Goal: Contribute content

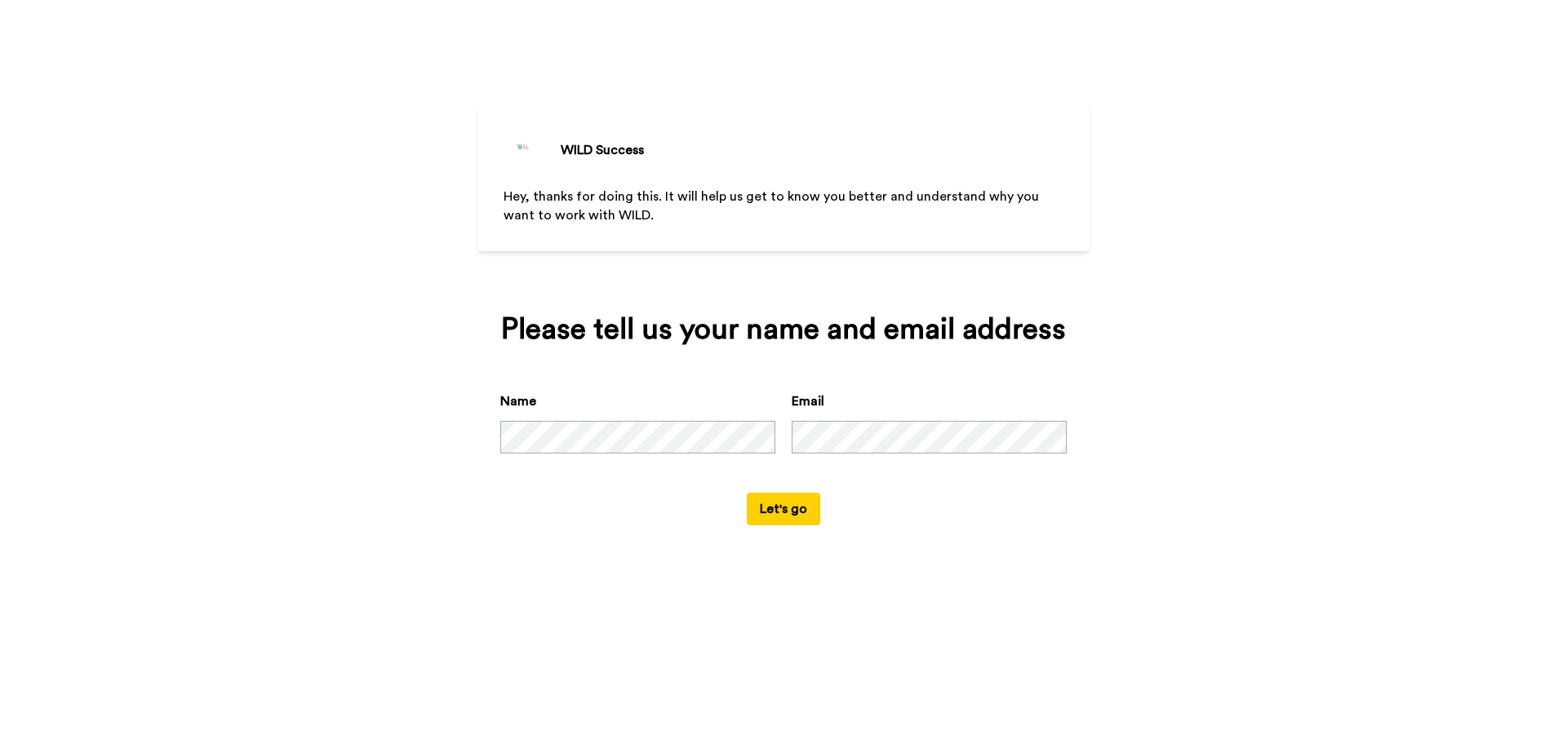
click at [780, 516] on button "Let's go" at bounding box center [783, 509] width 73 height 33
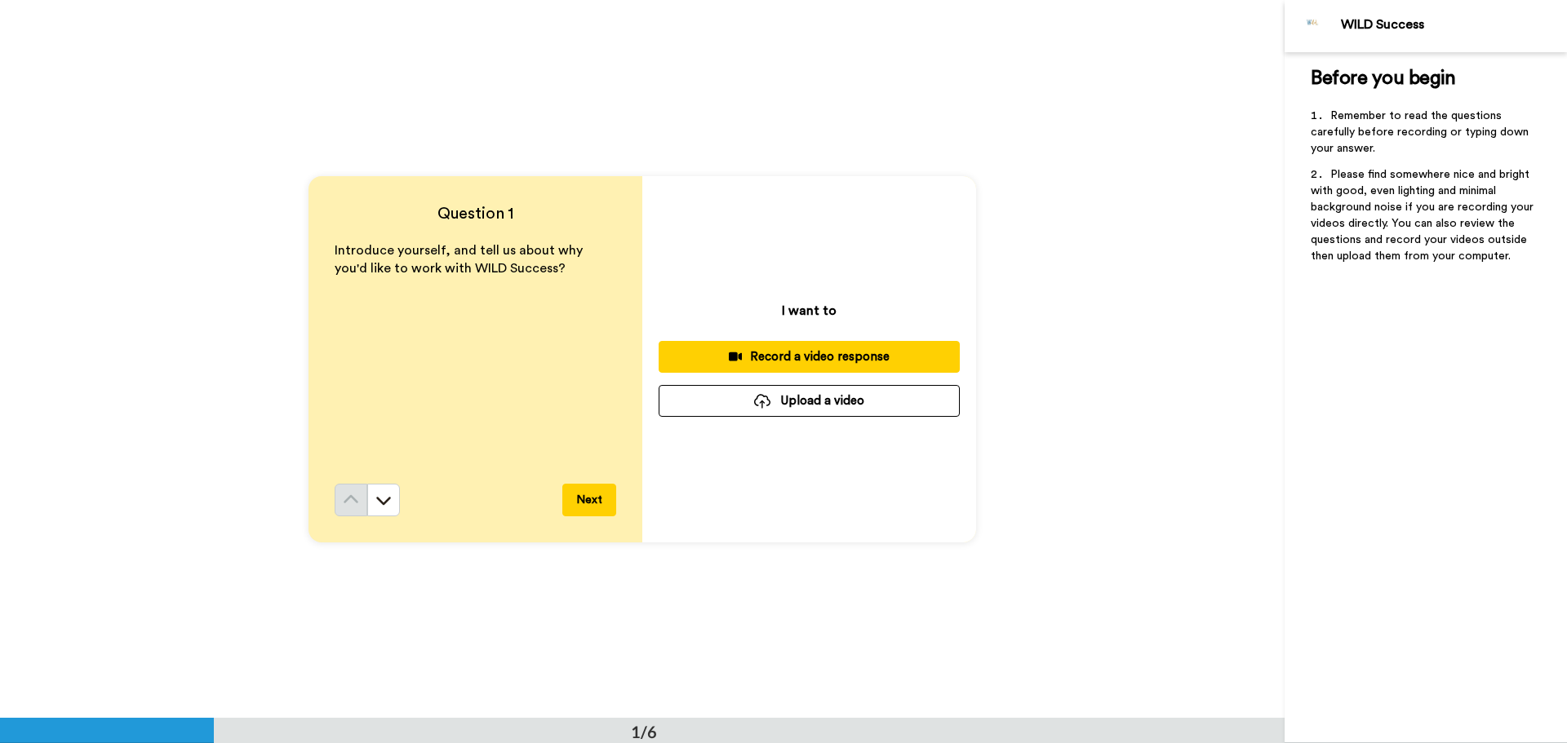
click at [756, 403] on div at bounding box center [762, 401] width 16 height 15
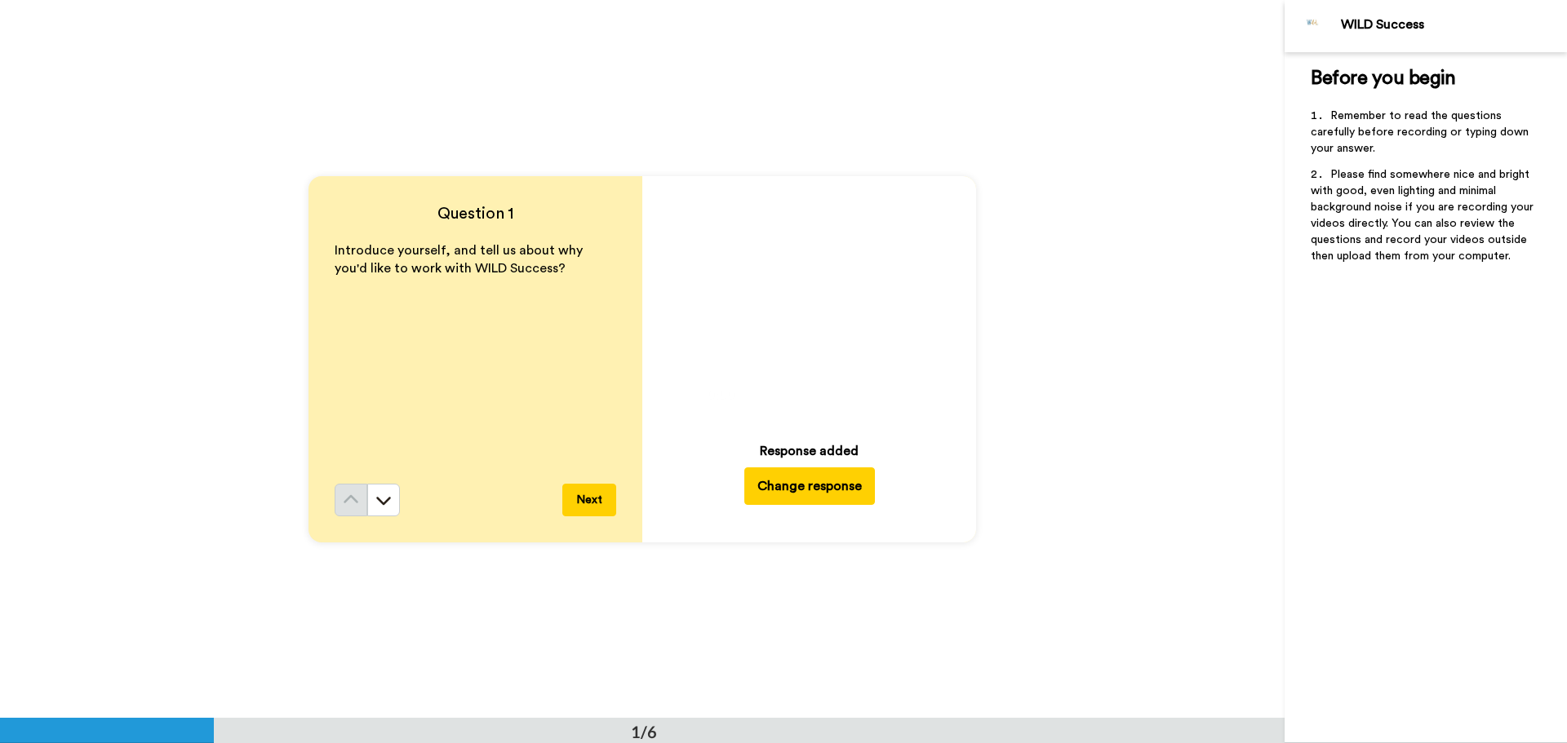
click at [583, 500] on button "Next" at bounding box center [589, 500] width 54 height 33
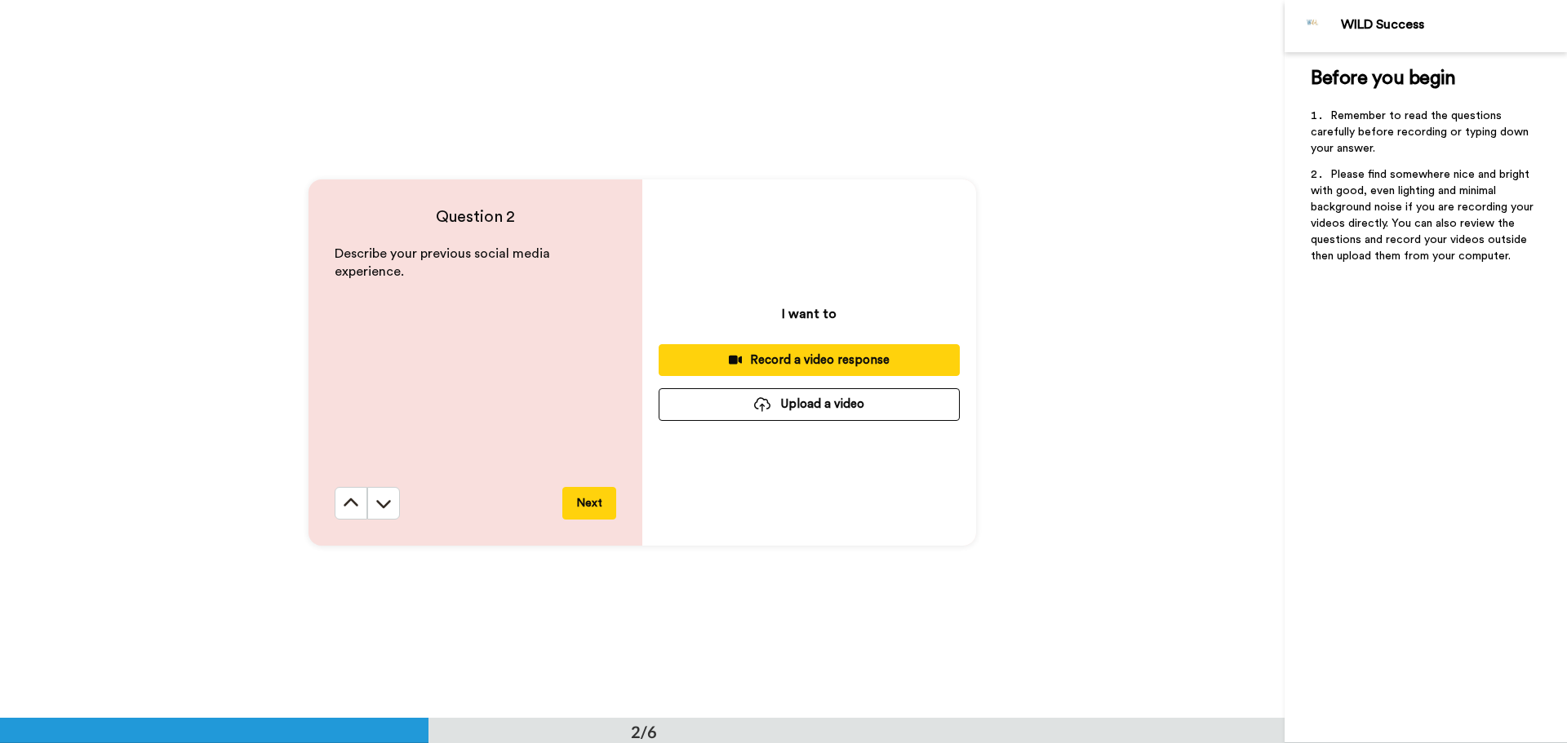
scroll to position [719, 0]
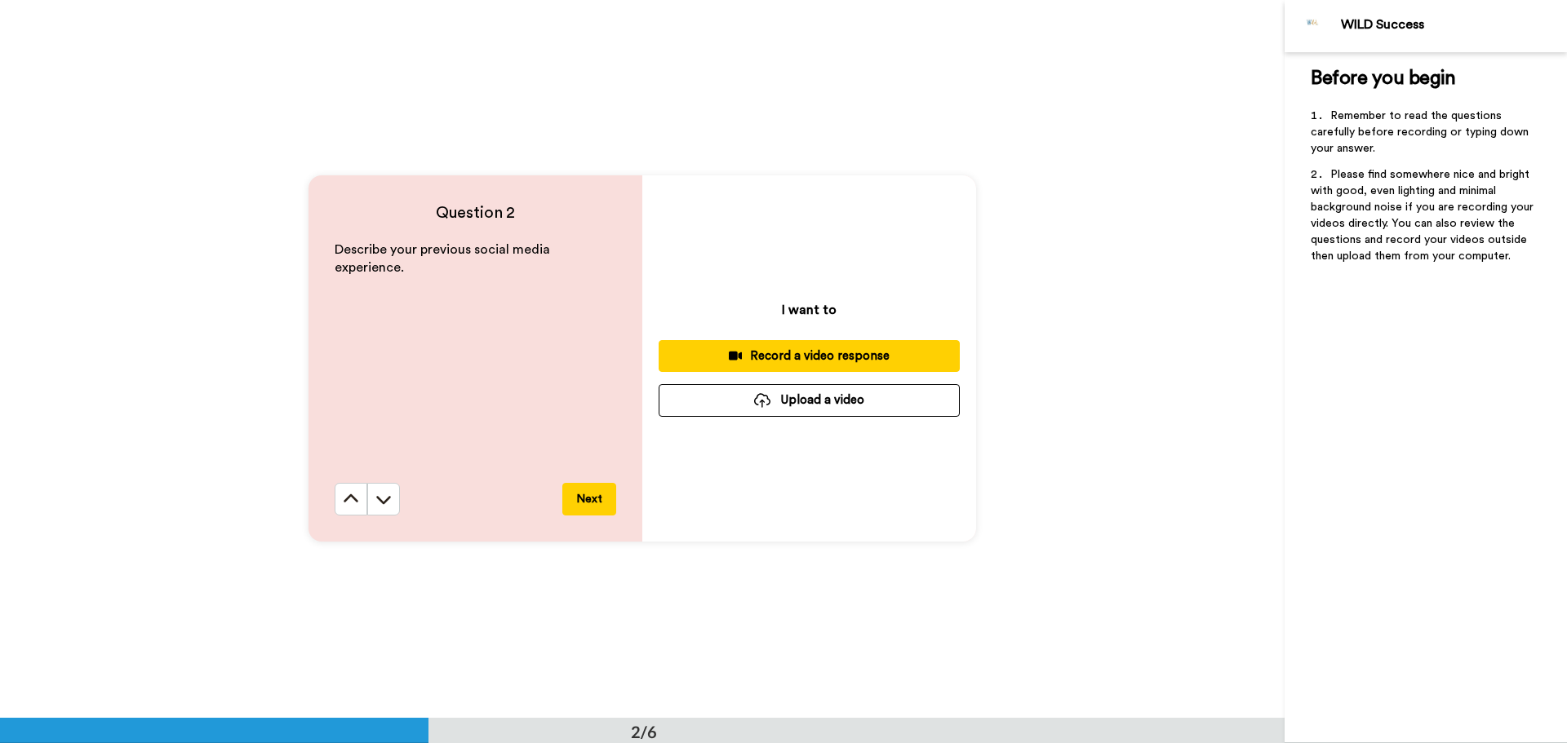
click at [798, 395] on button "Upload a video" at bounding box center [809, 400] width 301 height 32
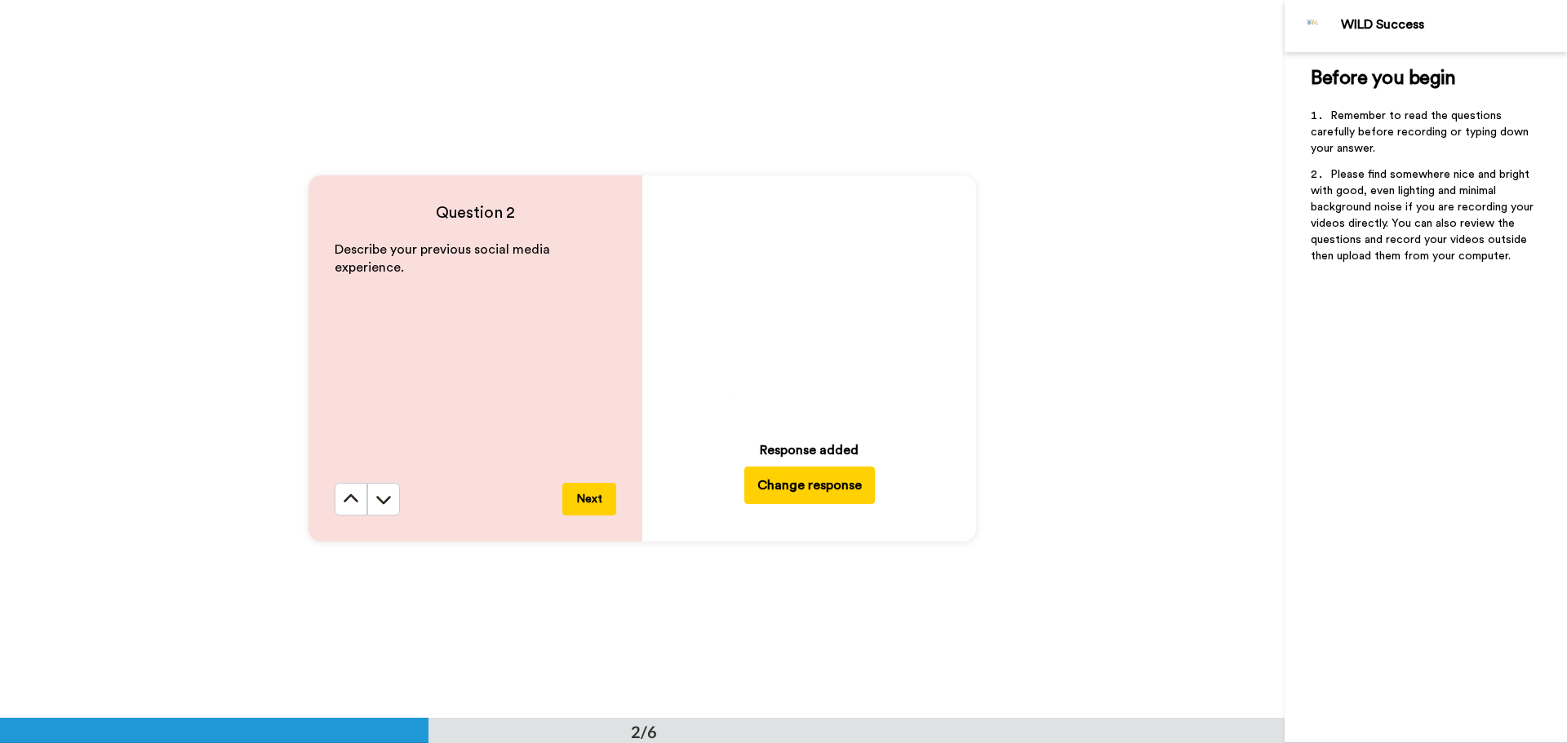
click at [800, 299] on icon "Play/Pause" at bounding box center [809, 303] width 43 height 78
click at [586, 501] on button "Next" at bounding box center [589, 499] width 54 height 33
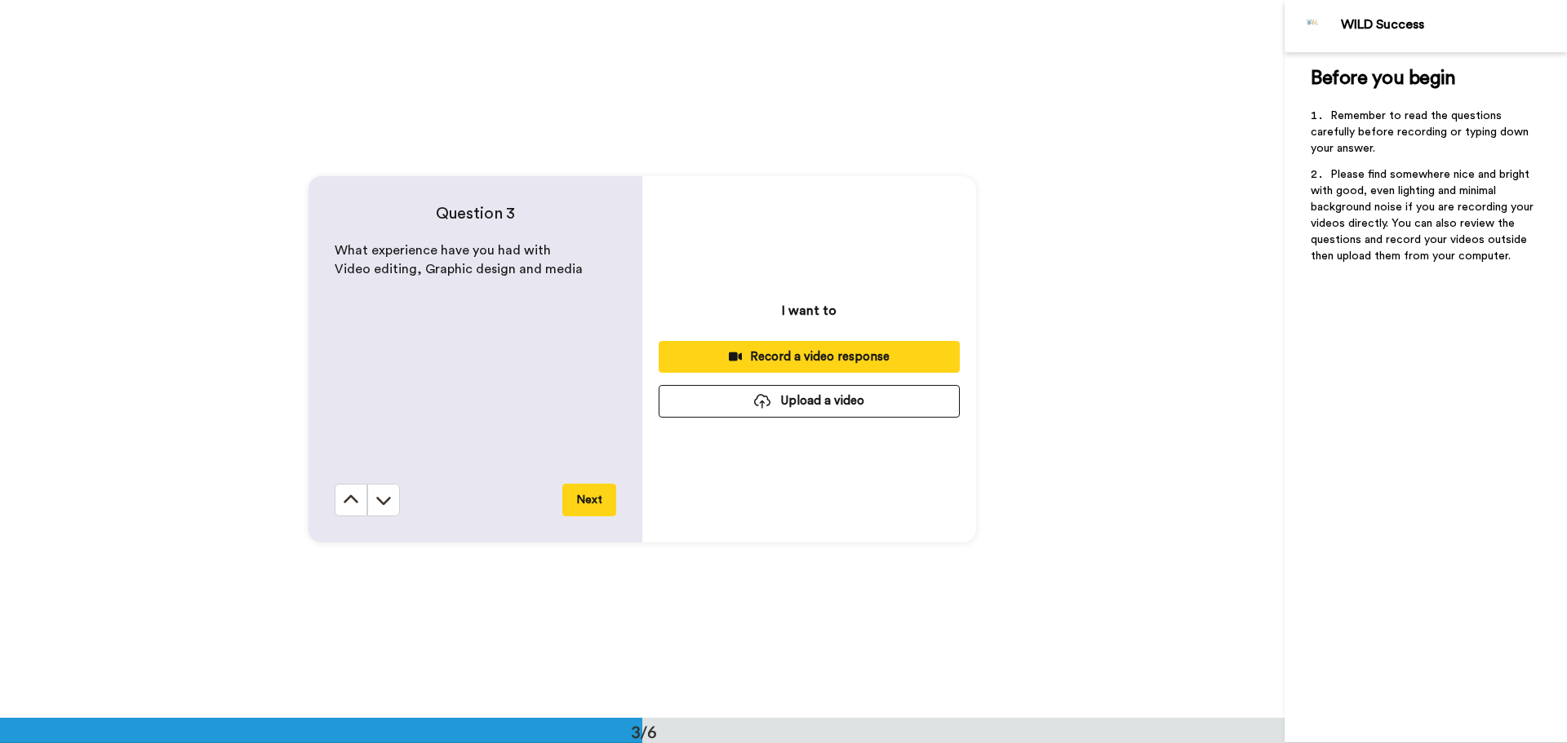
scroll to position [1437, 0]
click at [822, 402] on button "Upload a video" at bounding box center [809, 400] width 301 height 32
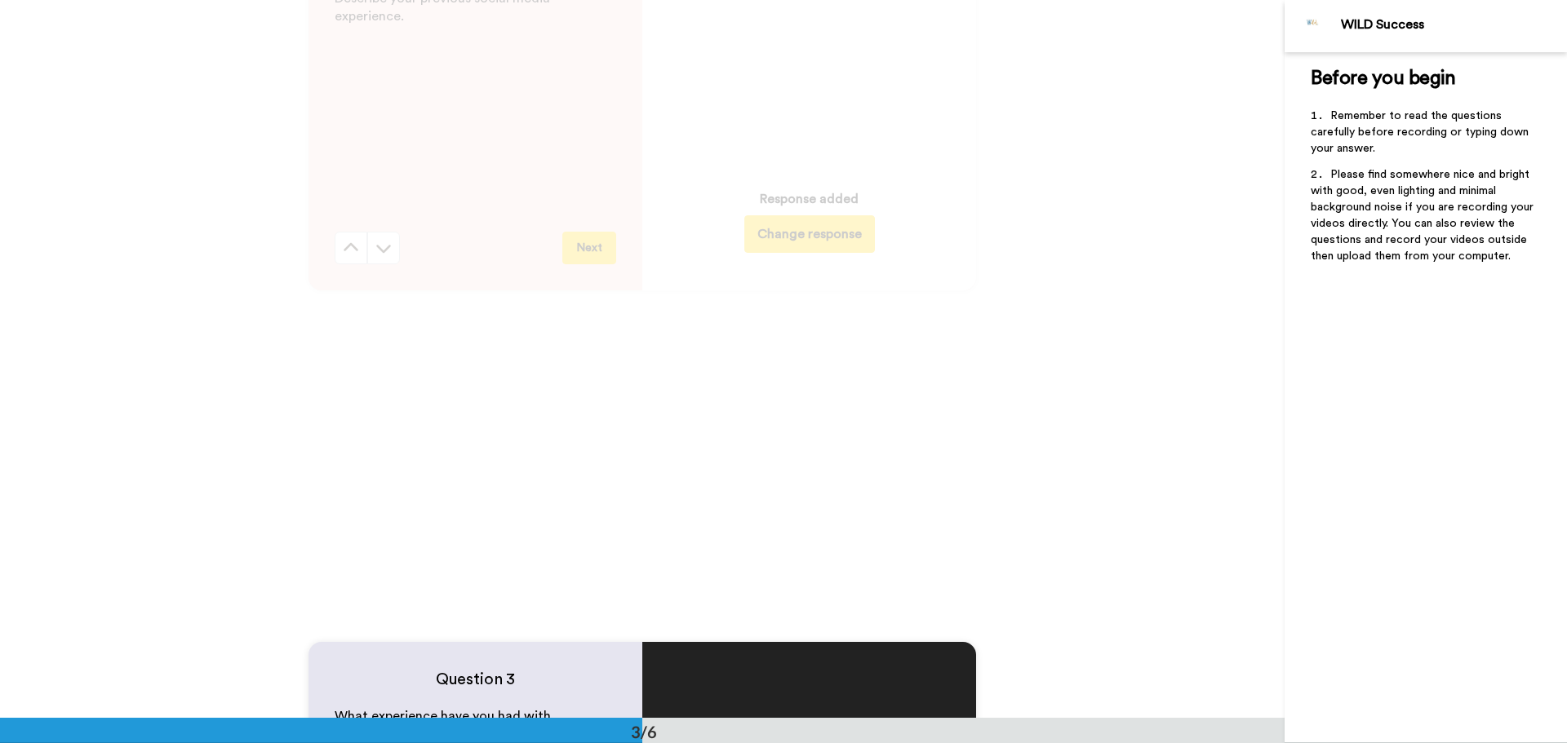
scroll to position [947, 0]
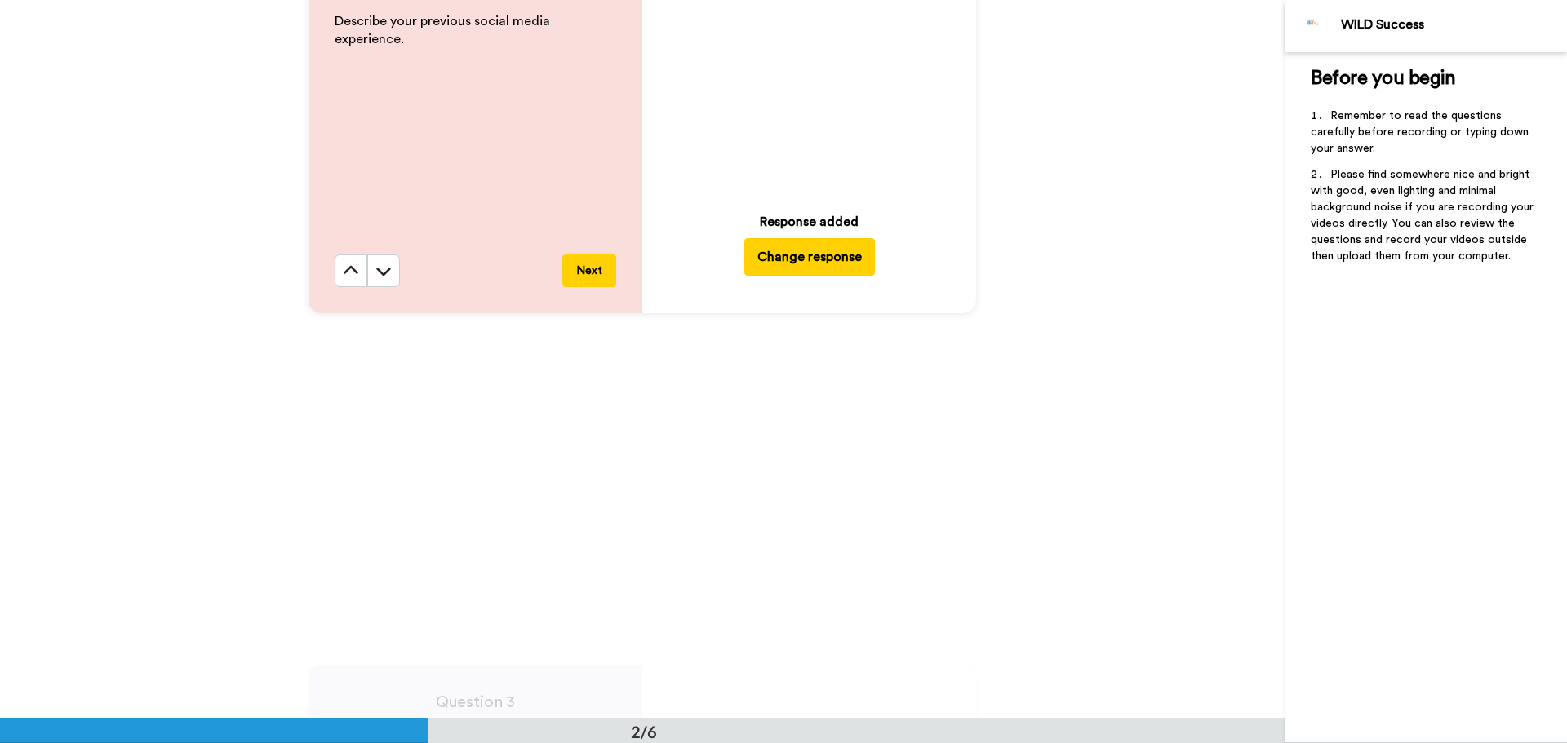
click at [751, 122] on video at bounding box center [809, 74] width 228 height 228
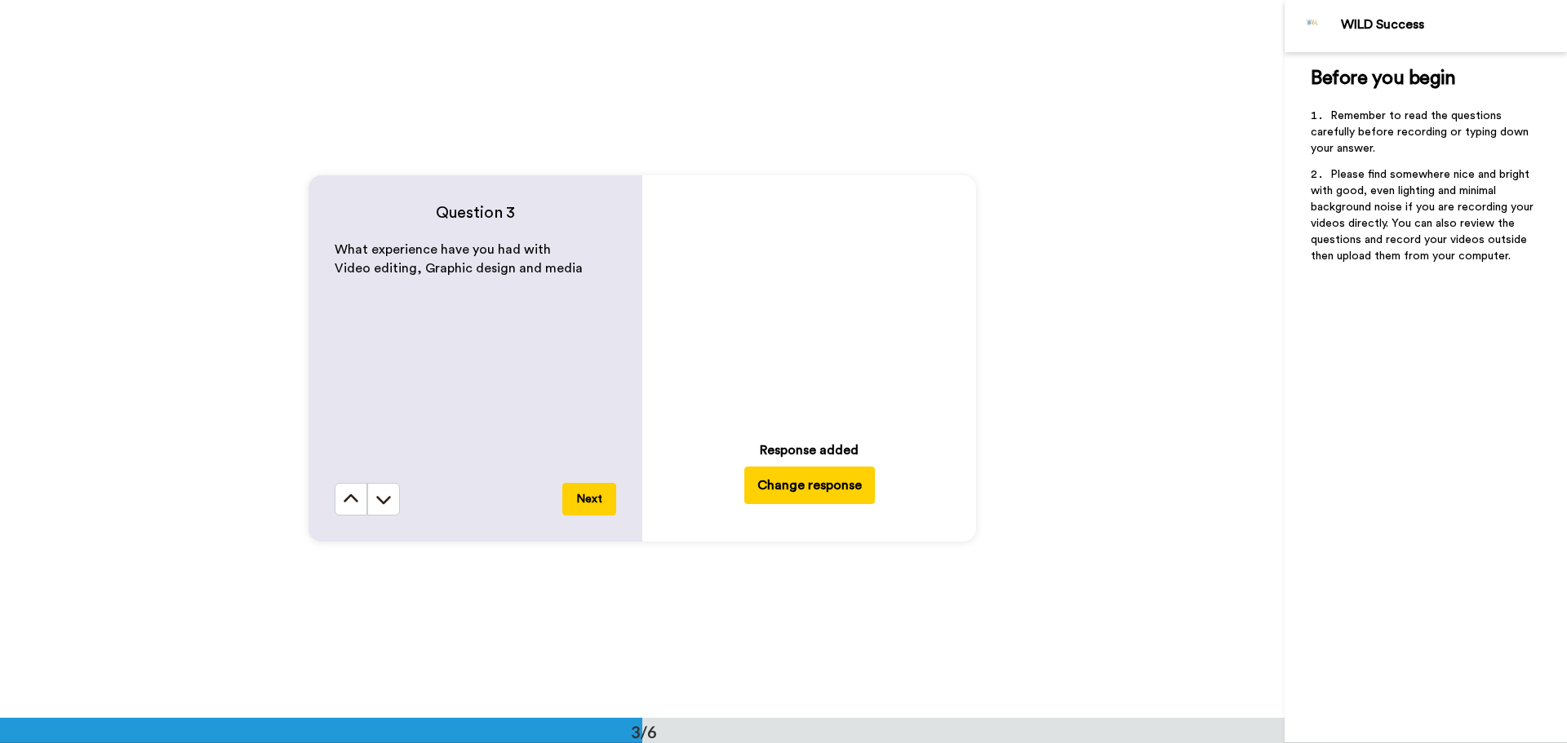
click at [806, 299] on icon "Play/Pause" at bounding box center [809, 303] width 43 height 78
click at [765, 356] on video at bounding box center [809, 303] width 228 height 228
click at [599, 499] on button "Next" at bounding box center [589, 499] width 54 height 33
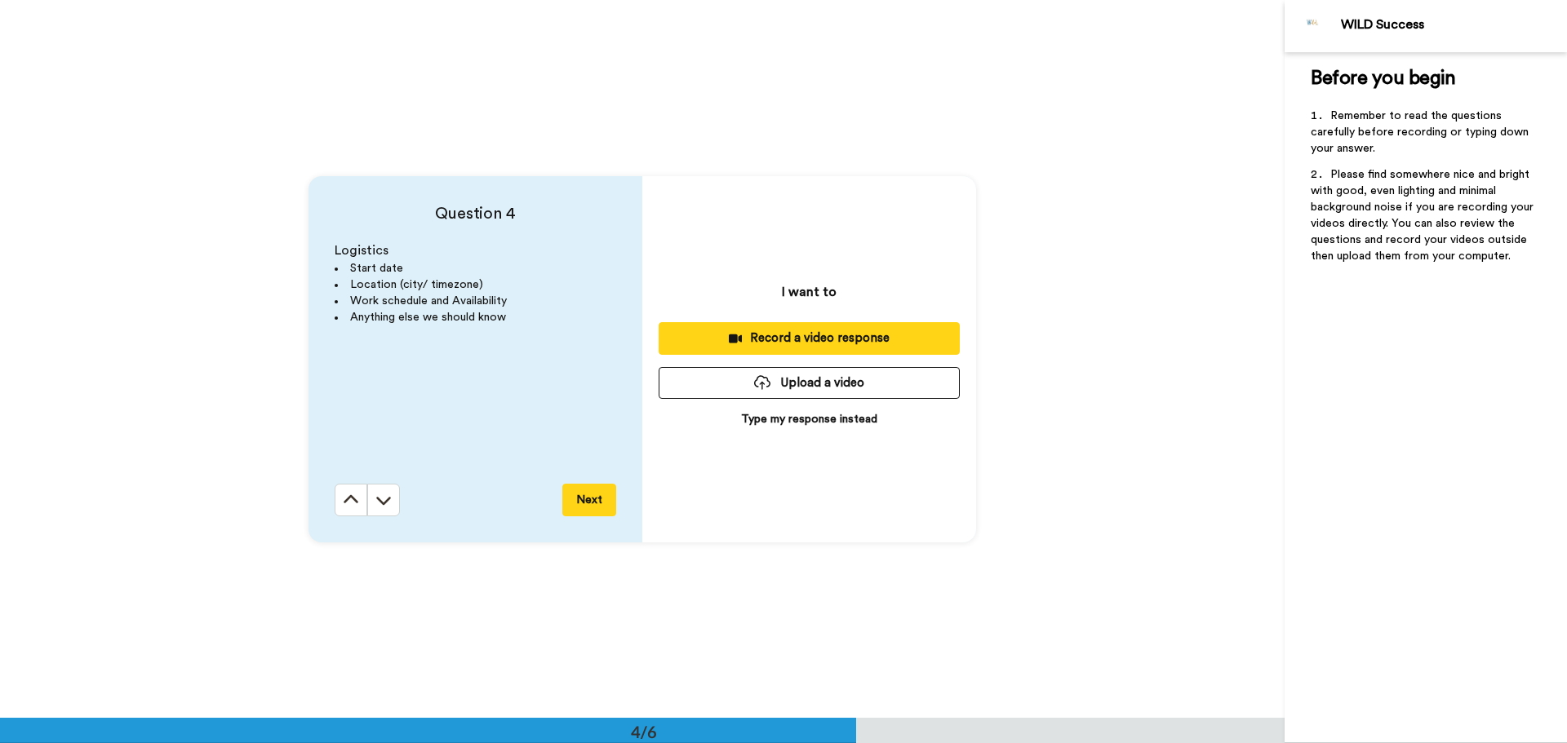
scroll to position [2155, 0]
click at [771, 382] on button "Upload a video" at bounding box center [809, 382] width 301 height 32
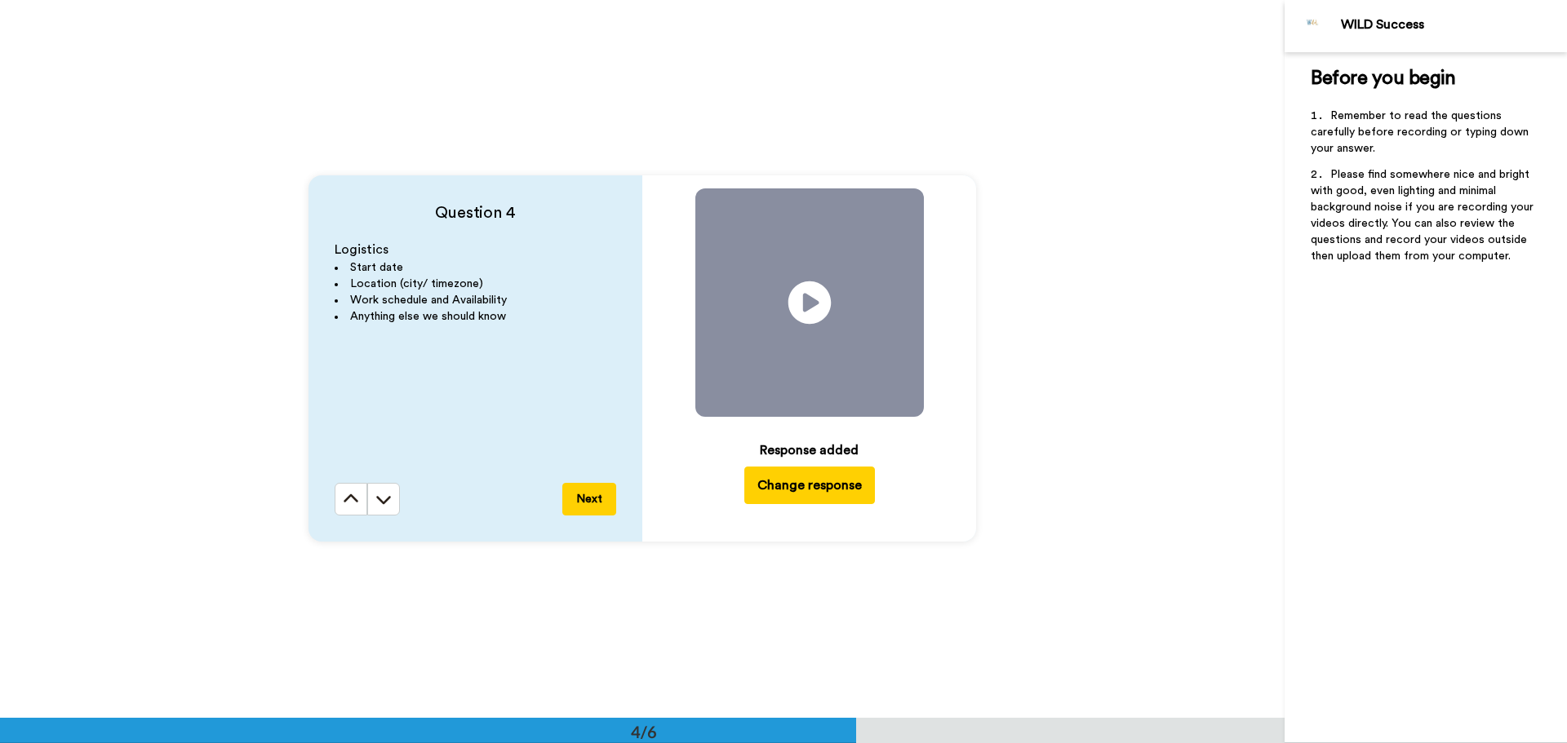
click at [801, 306] on icon "Play/Pause" at bounding box center [809, 303] width 43 height 78
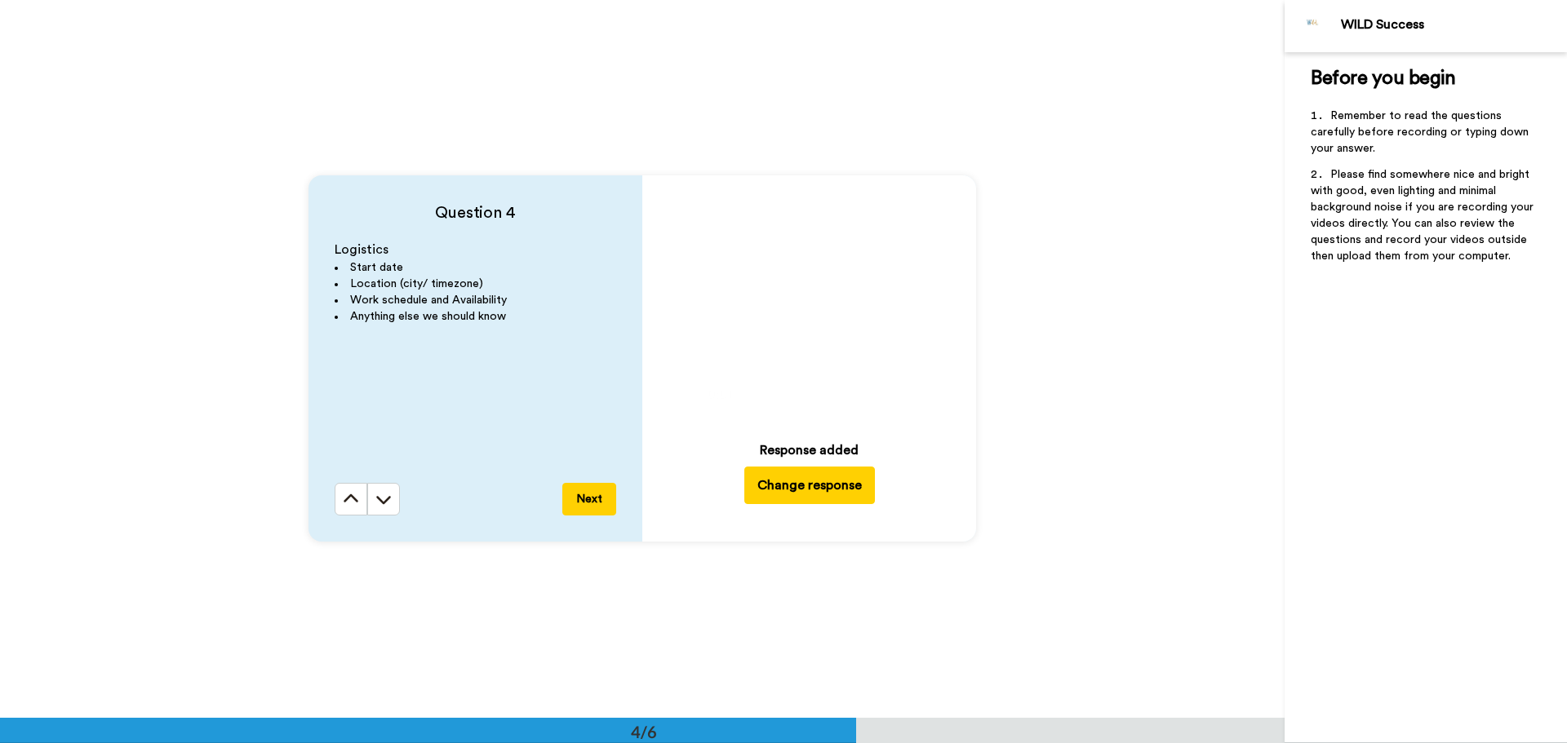
click at [591, 504] on button "Next" at bounding box center [589, 499] width 54 height 33
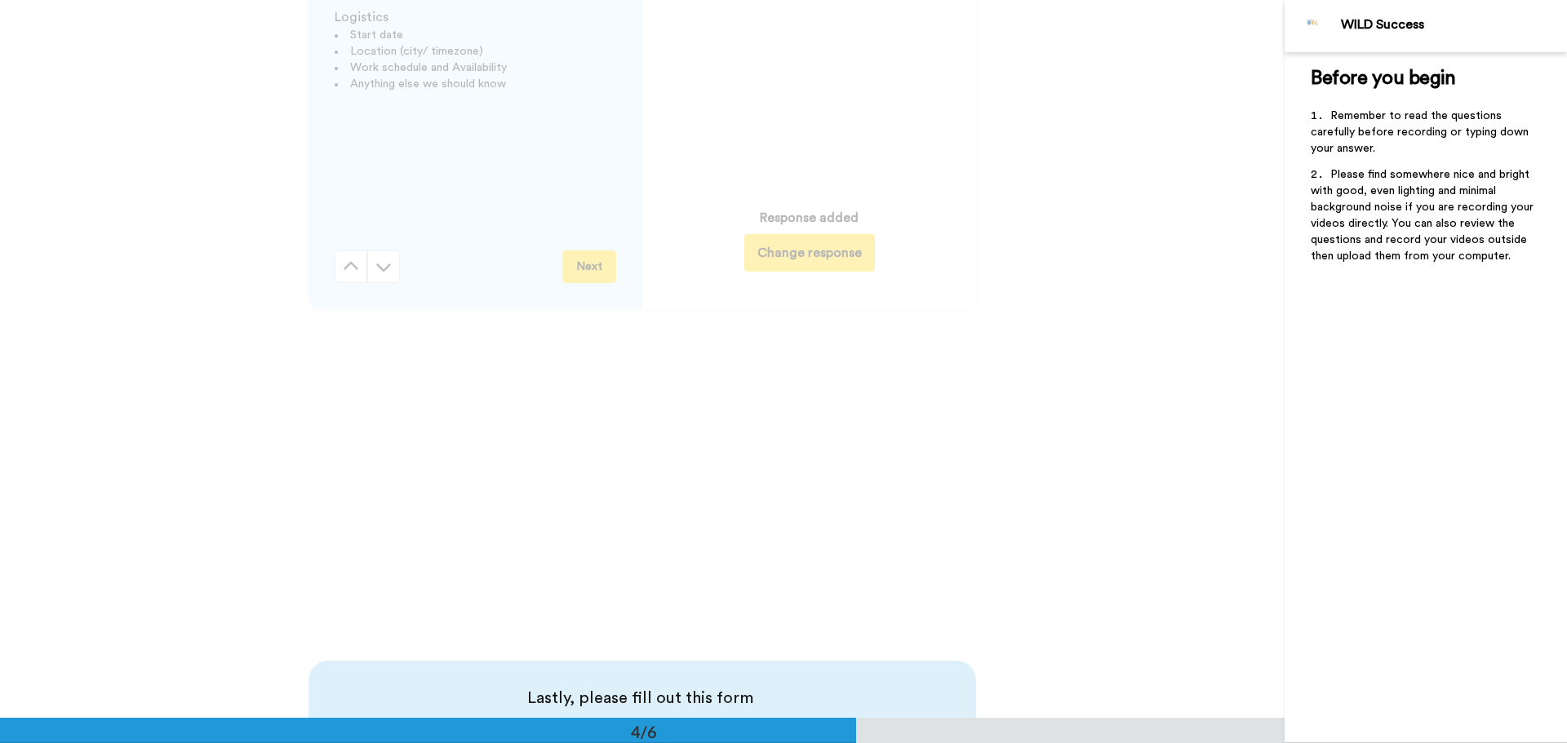
scroll to position [2384, 0]
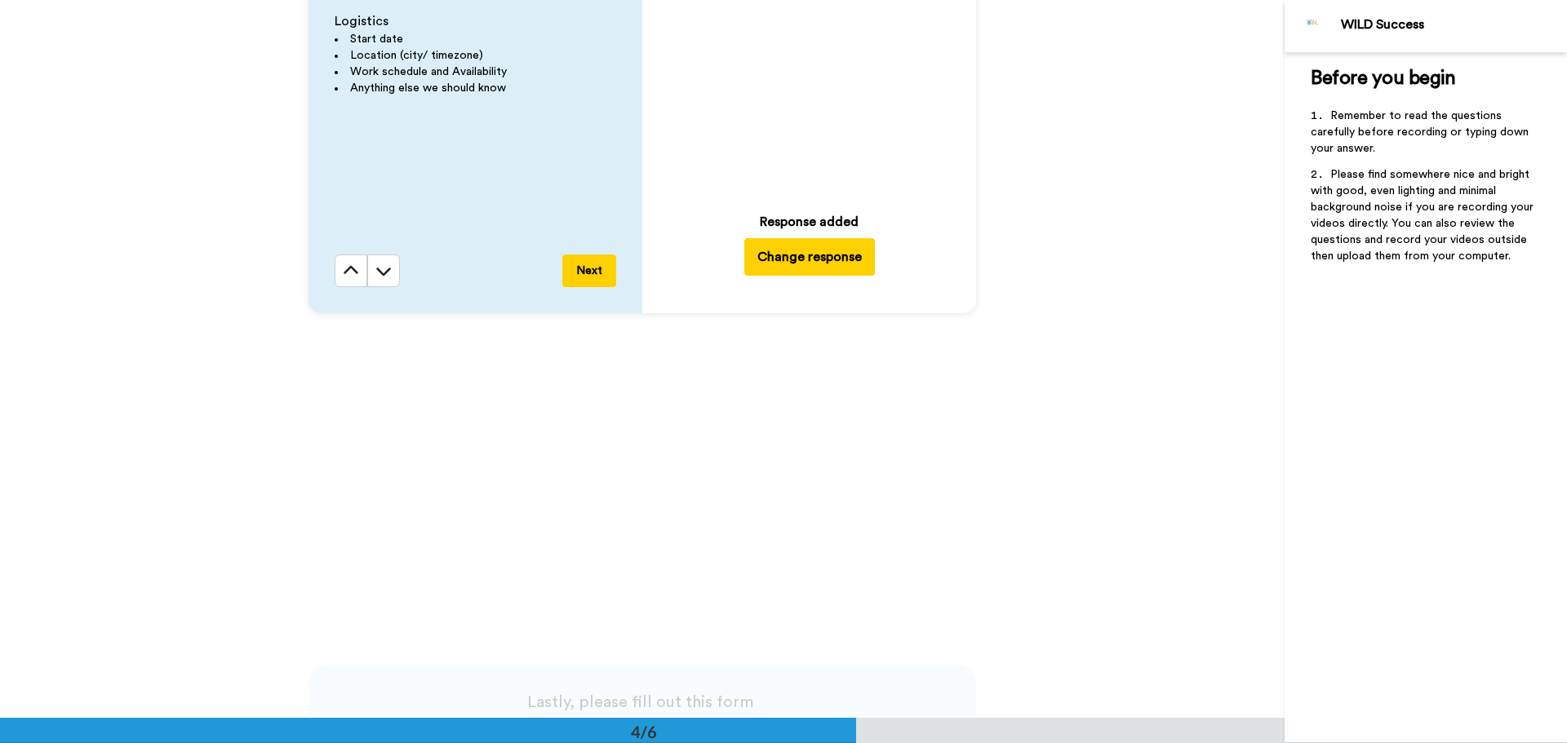
click at [808, 128] on video at bounding box center [809, 74] width 228 height 228
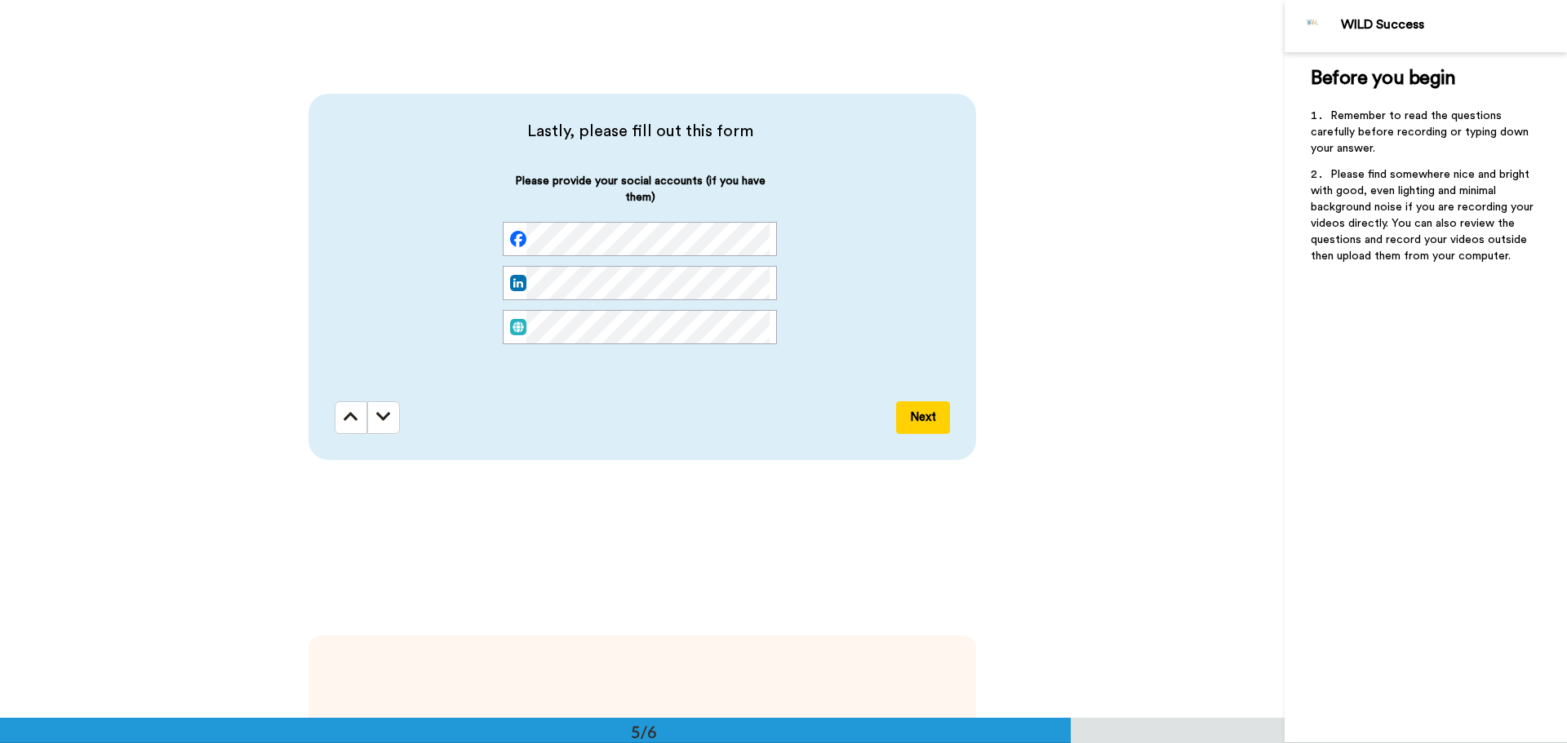
scroll to position [0, 11]
click at [928, 420] on button "Next" at bounding box center [923, 418] width 54 height 33
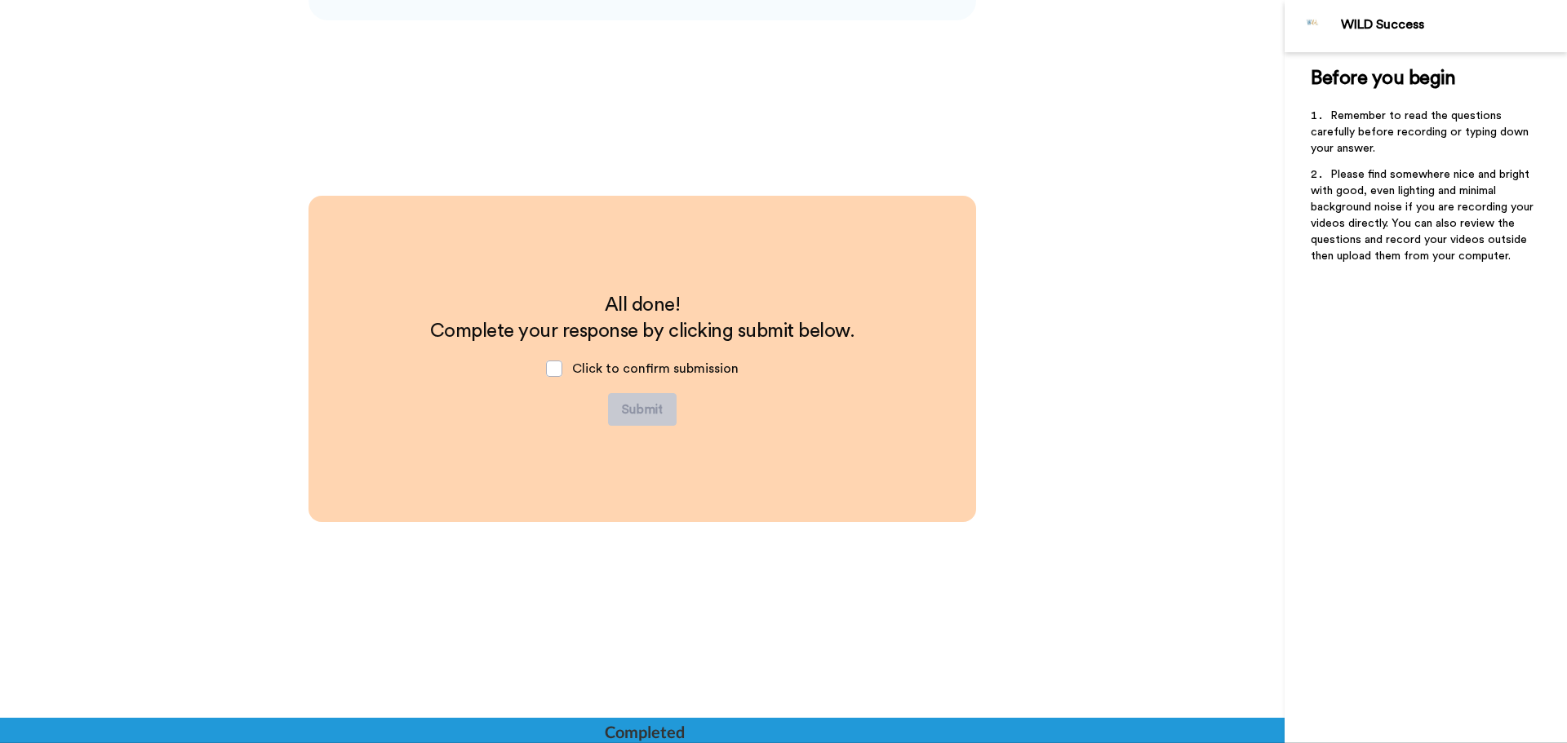
scroll to position [3396, 0]
click at [548, 369] on span at bounding box center [554, 368] width 16 height 16
click at [653, 418] on button "Submit" at bounding box center [642, 409] width 69 height 33
